Goal: Use online tool/utility: Utilize a website feature to perform a specific function

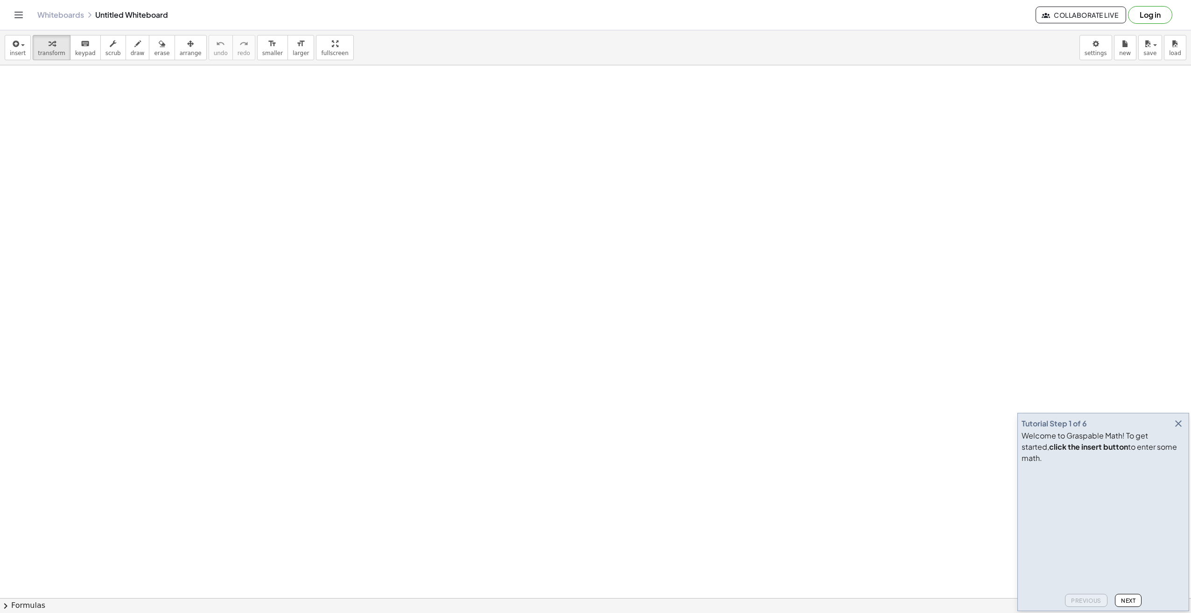
drag, startPoint x: 78, startPoint y: 100, endPoint x: 97, endPoint y: 104, distance: 19.1
drag, startPoint x: 1079, startPoint y: 123, endPoint x: 910, endPoint y: 244, distance: 207.5
drag, startPoint x: 52, startPoint y: 42, endPoint x: 99, endPoint y: 56, distance: 49.2
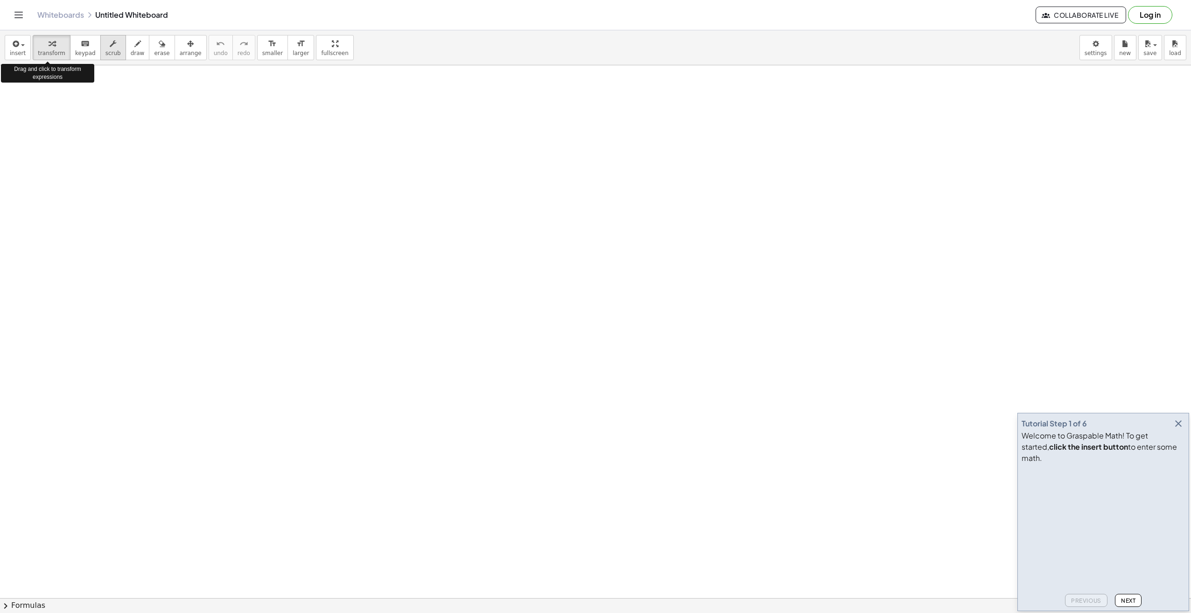
click at [99, 56] on div "transform keyboard keypad scrub draw erase arrange" at bounding box center [120, 47] width 174 height 25
click at [80, 53] on span "keypad" at bounding box center [85, 53] width 21 height 7
drag, startPoint x: 56, startPoint y: 44, endPoint x: 53, endPoint y: 40, distance: 5.3
click at [55, 44] on div "button" at bounding box center [52, 43] width 28 height 11
click at [70, 39] on button "keyboard keypad" at bounding box center [85, 47] width 31 height 25
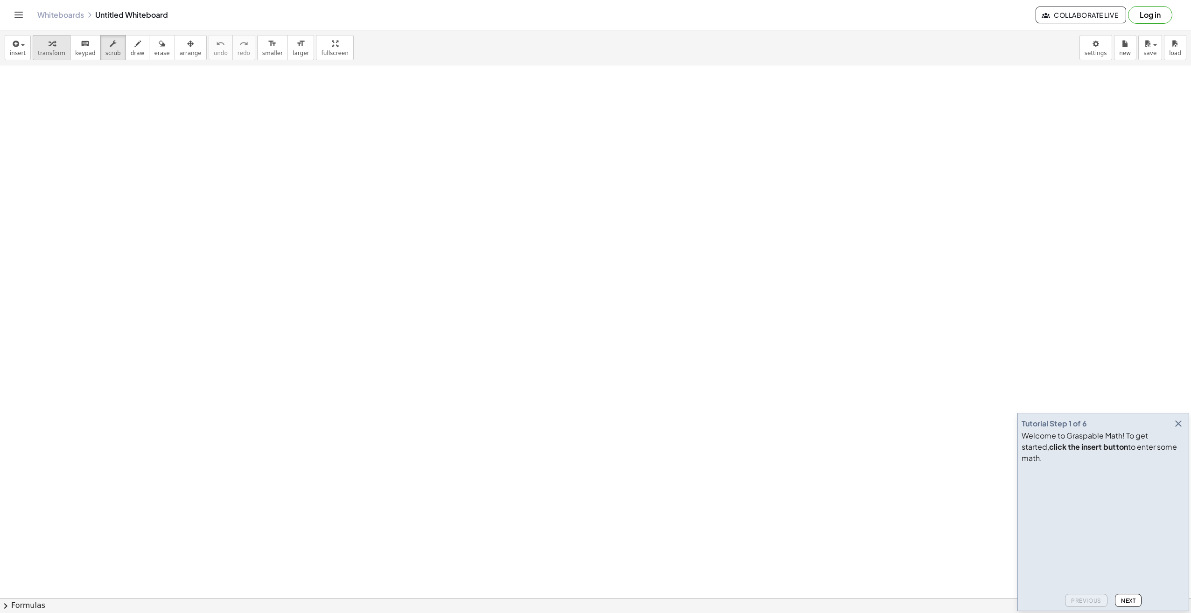
click at [56, 41] on div "button" at bounding box center [52, 43] width 28 height 11
click at [14, 62] on div "insert select one: Math Expression Function Text Youtube Video Graphing Geometr…" at bounding box center [595, 47] width 1191 height 35
click at [18, 47] on icon "button" at bounding box center [15, 43] width 8 height 11
click at [70, 126] on link "Text" at bounding box center [50, 127] width 91 height 21
click at [246, 120] on span "+" at bounding box center [248, 116] width 6 height 7
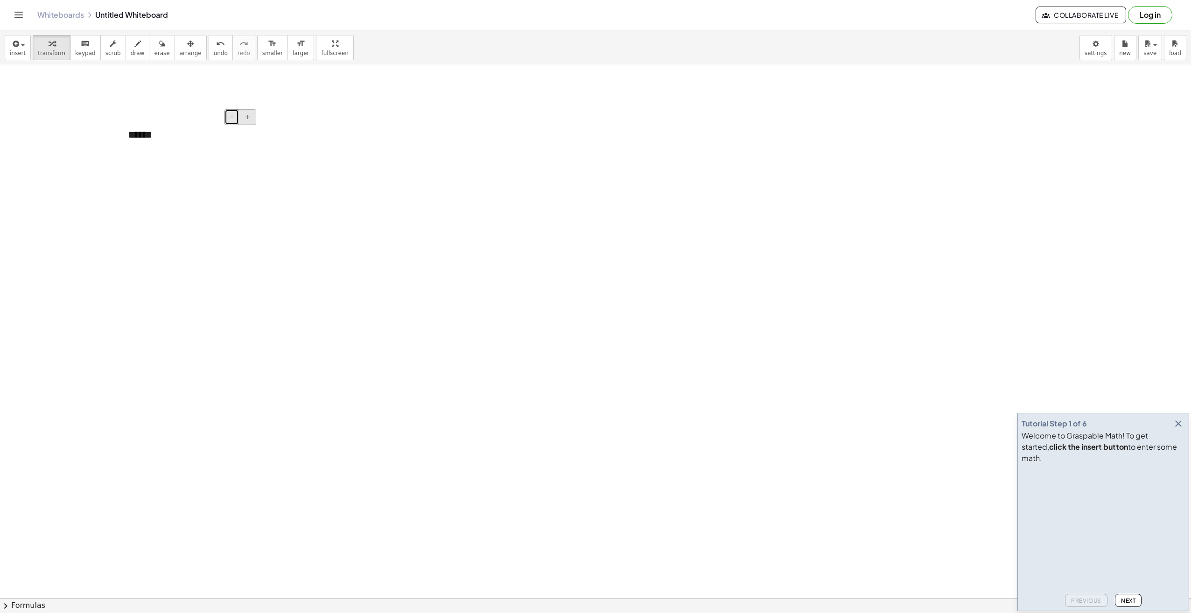
drag, startPoint x: 239, startPoint y: 119, endPoint x: 244, endPoint y: 119, distance: 5.6
click at [241, 119] on div "- +" at bounding box center [241, 117] width 32 height 16
click at [255, 120] on button "+" at bounding box center [248, 117] width 18 height 16
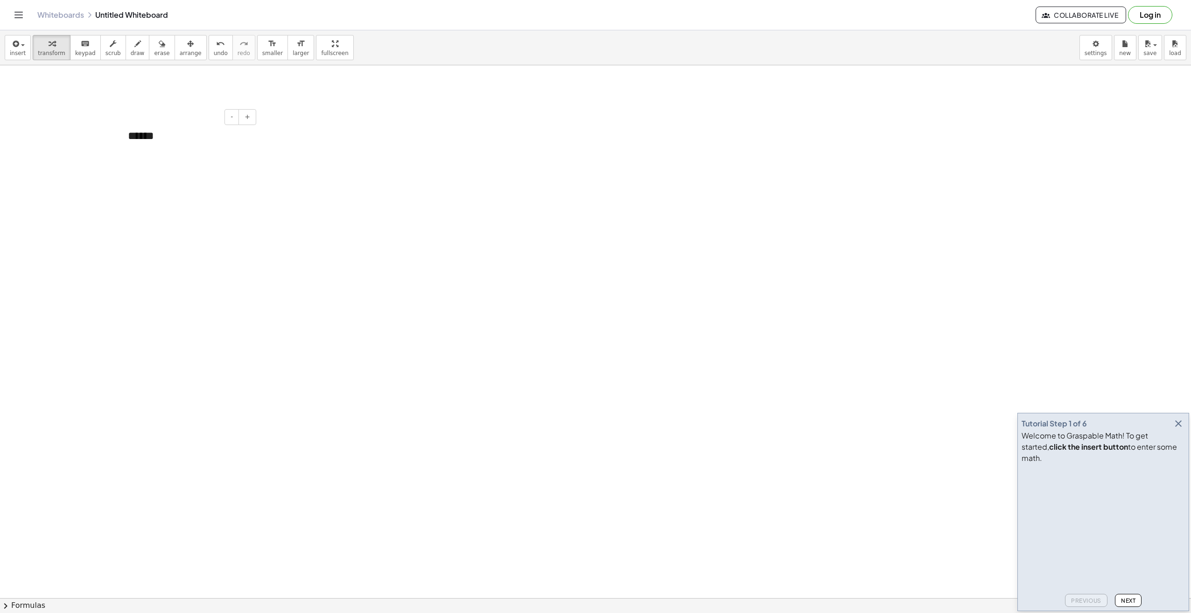
click at [167, 136] on div "******" at bounding box center [189, 136] width 140 height 35
drag, startPoint x: 151, startPoint y: 140, endPoint x: 171, endPoint y: 140, distance: 20.5
click at [169, 141] on div "******" at bounding box center [189, 136] width 140 height 35
drag, startPoint x: 206, startPoint y: 188, endPoint x: 165, endPoint y: 133, distance: 68.7
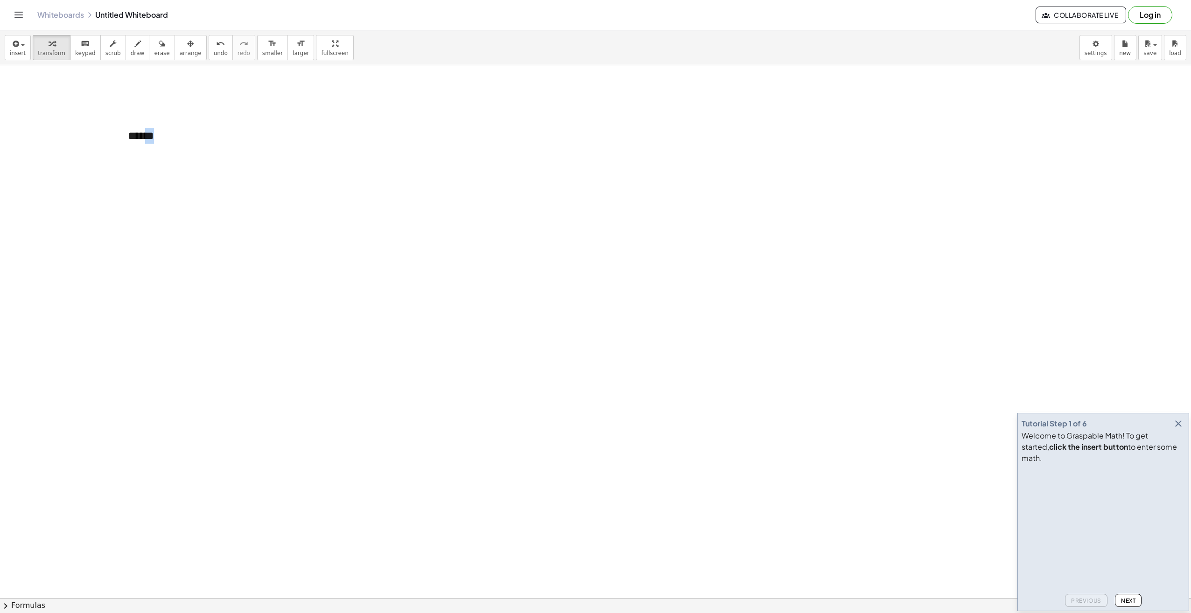
click at [100, 47] on button "scrub" at bounding box center [113, 47] width 26 height 25
click at [85, 47] on div "keyboard" at bounding box center [85, 43] width 21 height 11
drag, startPoint x: 136, startPoint y: 132, endPoint x: 155, endPoint y: 138, distance: 20.7
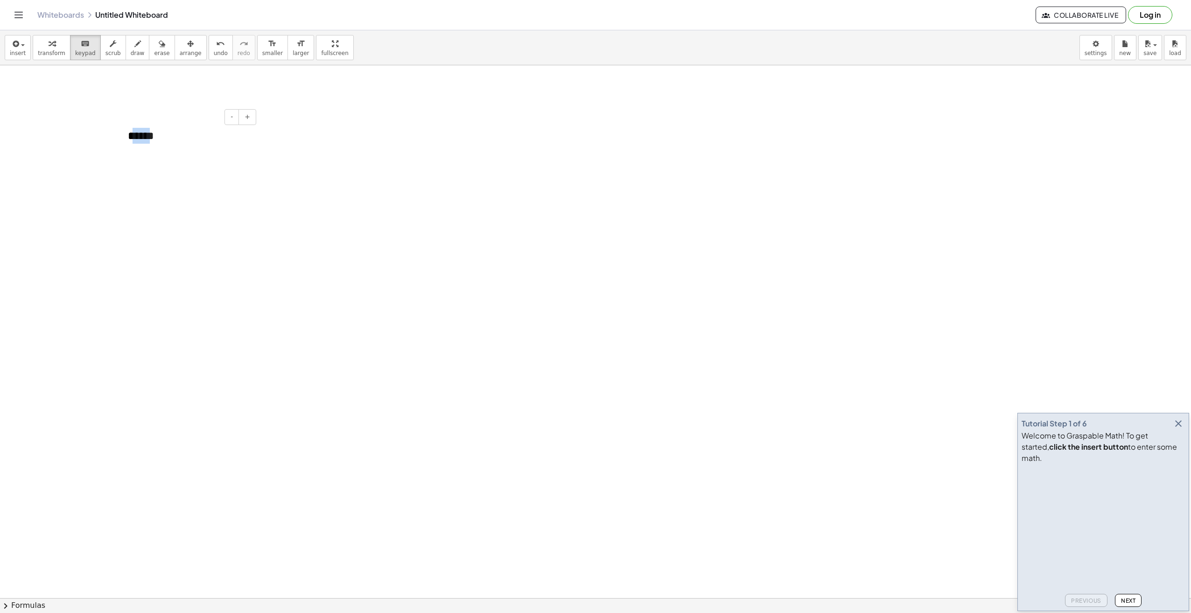
click at [154, 138] on div "******" at bounding box center [189, 136] width 140 height 35
drag, startPoint x: 155, startPoint y: 84, endPoint x: 91, endPoint y: 34, distance: 81.8
click at [105, 51] on span "scrub" at bounding box center [112, 53] width 15 height 7
drag, startPoint x: 131, startPoint y: 56, endPoint x: 125, endPoint y: 44, distance: 13.8
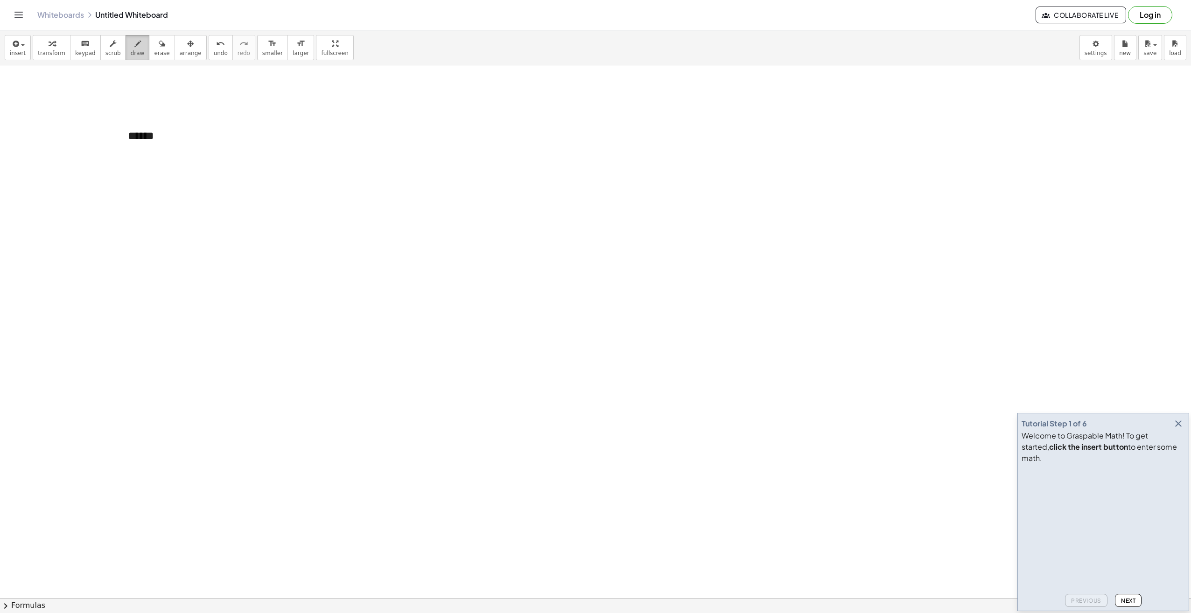
click at [131, 56] on span "draw" at bounding box center [138, 53] width 14 height 7
drag, startPoint x: 184, startPoint y: 99, endPoint x: 287, endPoint y: 89, distance: 103.2
